Goal: Task Accomplishment & Management: Manage account settings

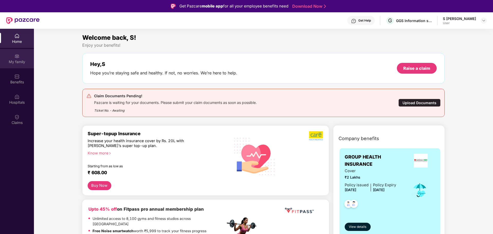
click at [15, 54] on img at bounding box center [16, 56] width 5 height 5
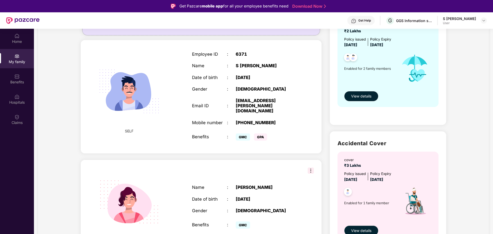
scroll to position [54, 0]
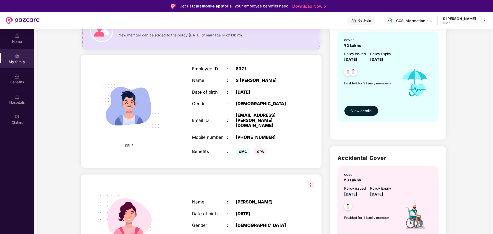
click at [363, 113] on span "View details" at bounding box center [361, 111] width 20 height 6
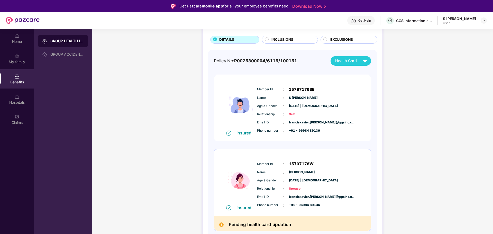
scroll to position [31, 0]
click at [222, 226] on img at bounding box center [221, 225] width 4 height 4
click at [464, 21] on div "S [PERSON_NAME]" at bounding box center [459, 18] width 33 height 5
click at [482, 23] on div at bounding box center [484, 20] width 6 height 6
click at [435, 31] on div "Logout" at bounding box center [459, 33] width 67 height 10
